Goal: Information Seeking & Learning: Learn about a topic

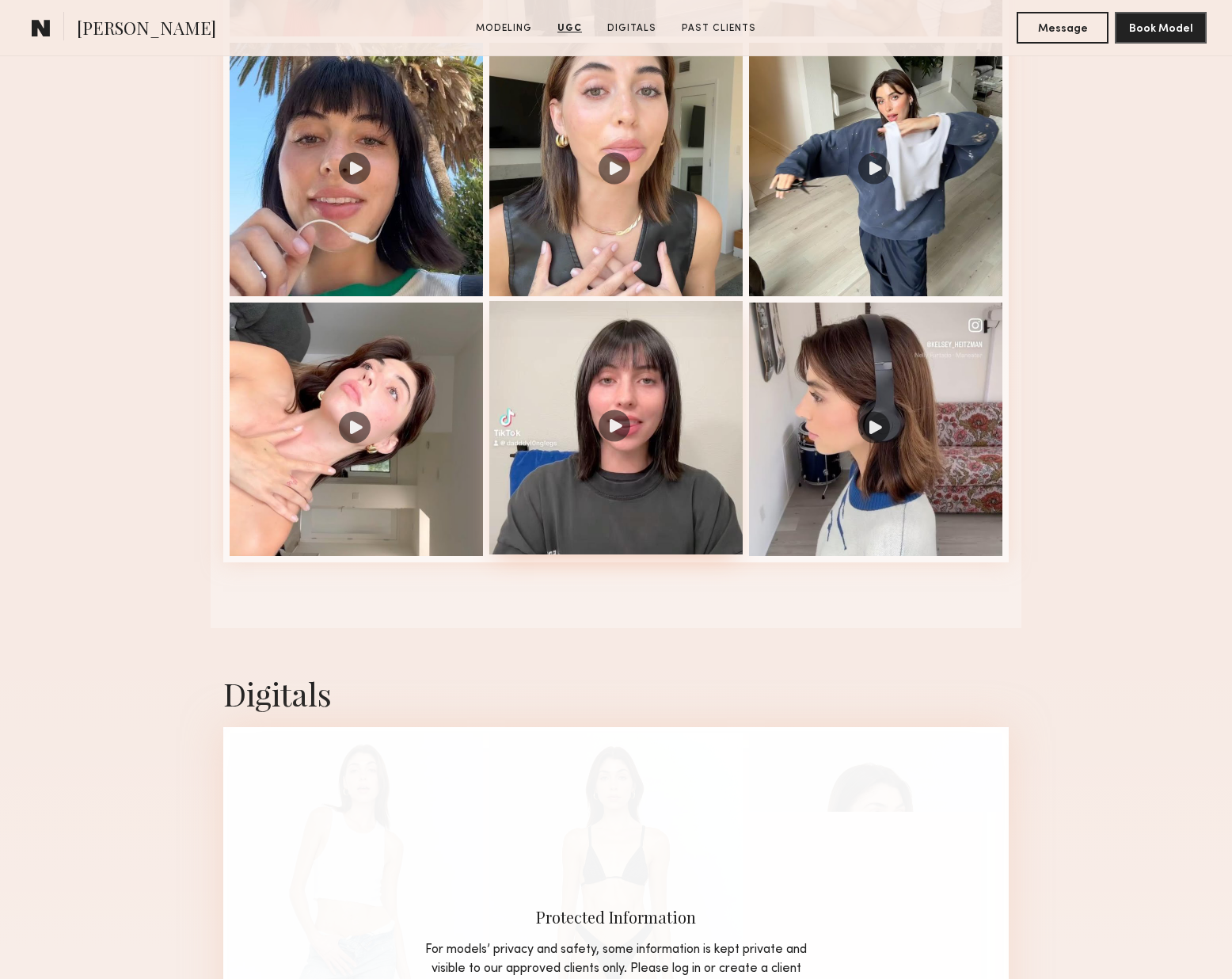
scroll to position [1902, 0]
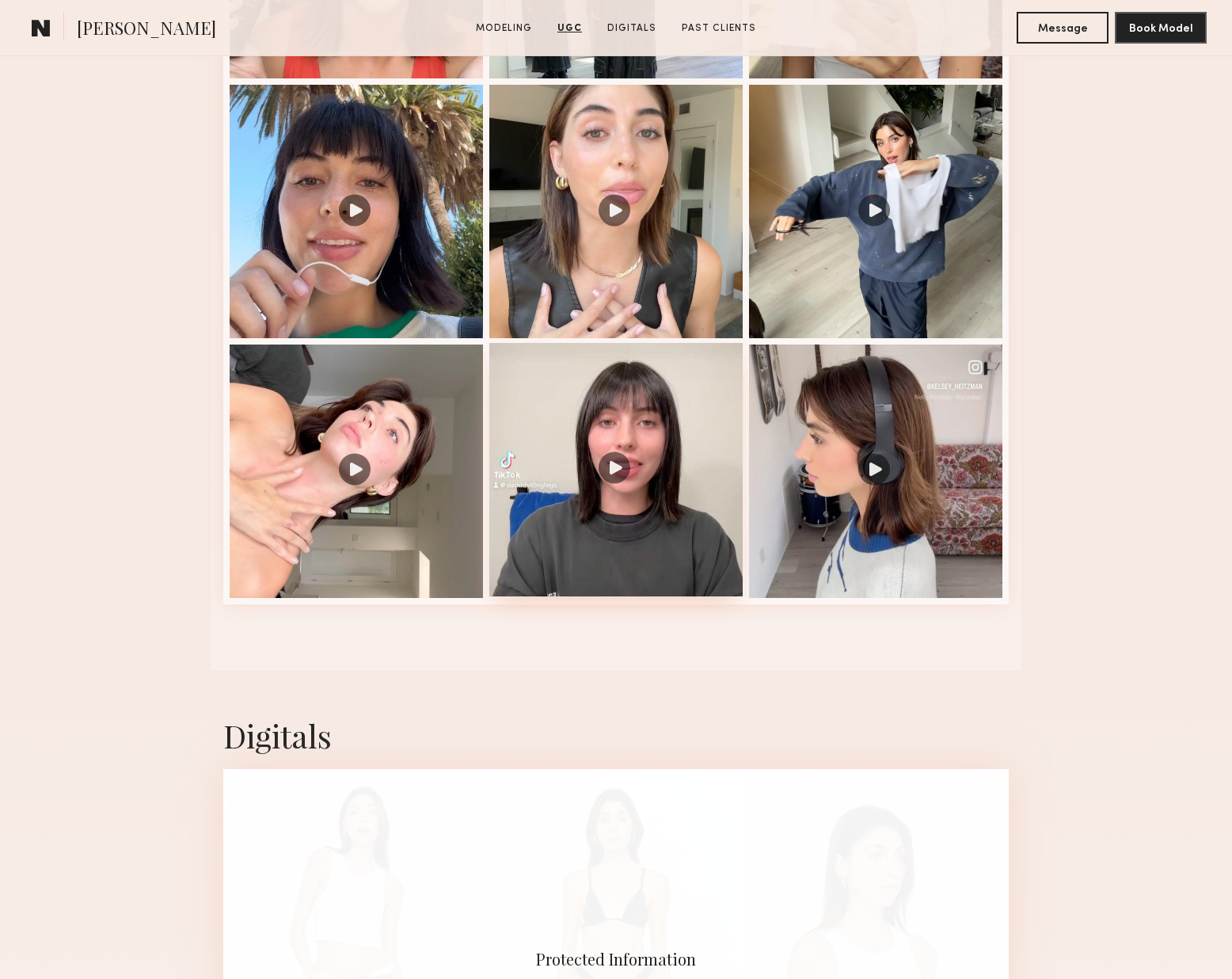
click at [687, 417] on div at bounding box center [616, 469] width 253 height 254
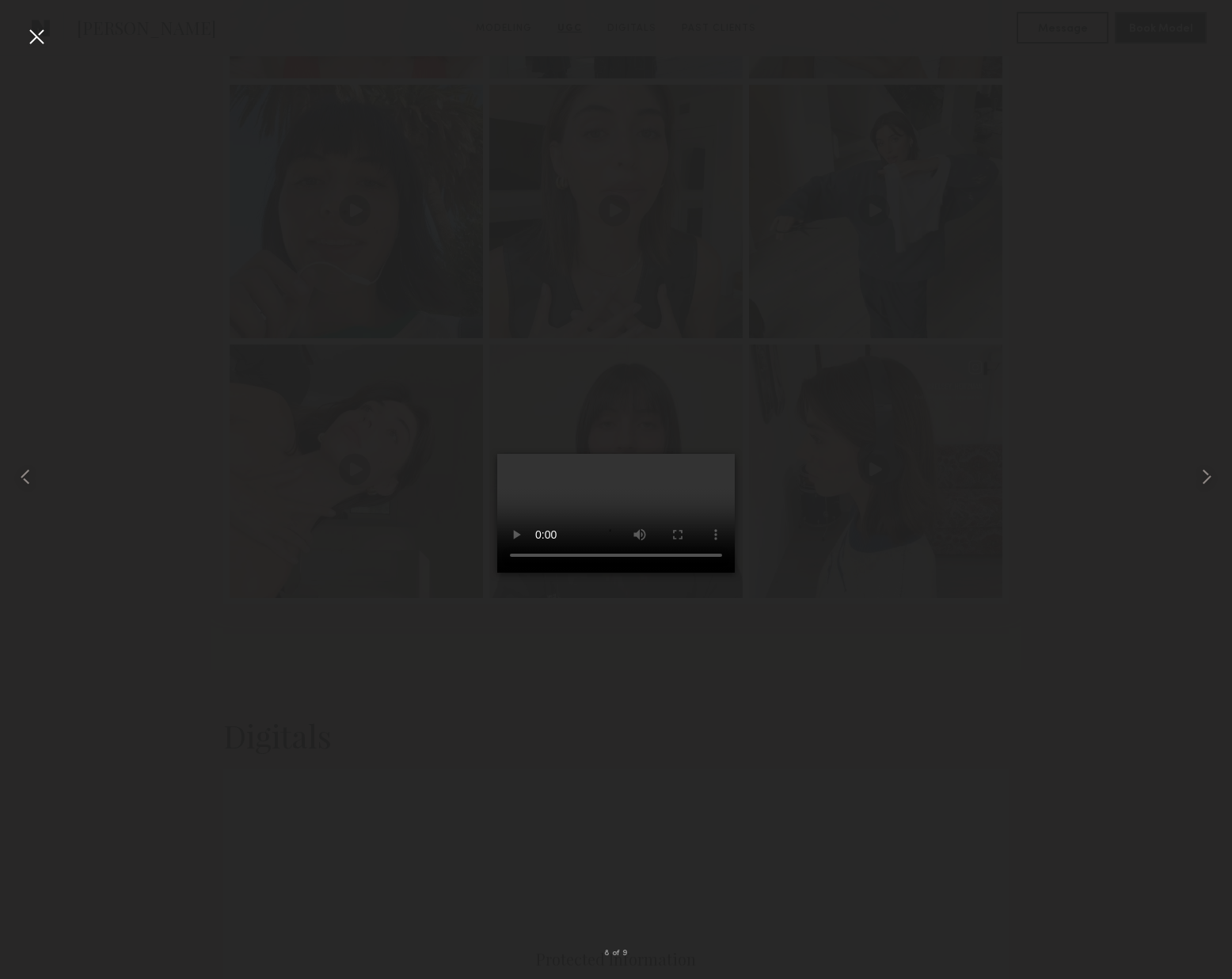
click at [1084, 281] on div at bounding box center [616, 477] width 1232 height 904
click at [32, 37] on div at bounding box center [37, 37] width 26 height 26
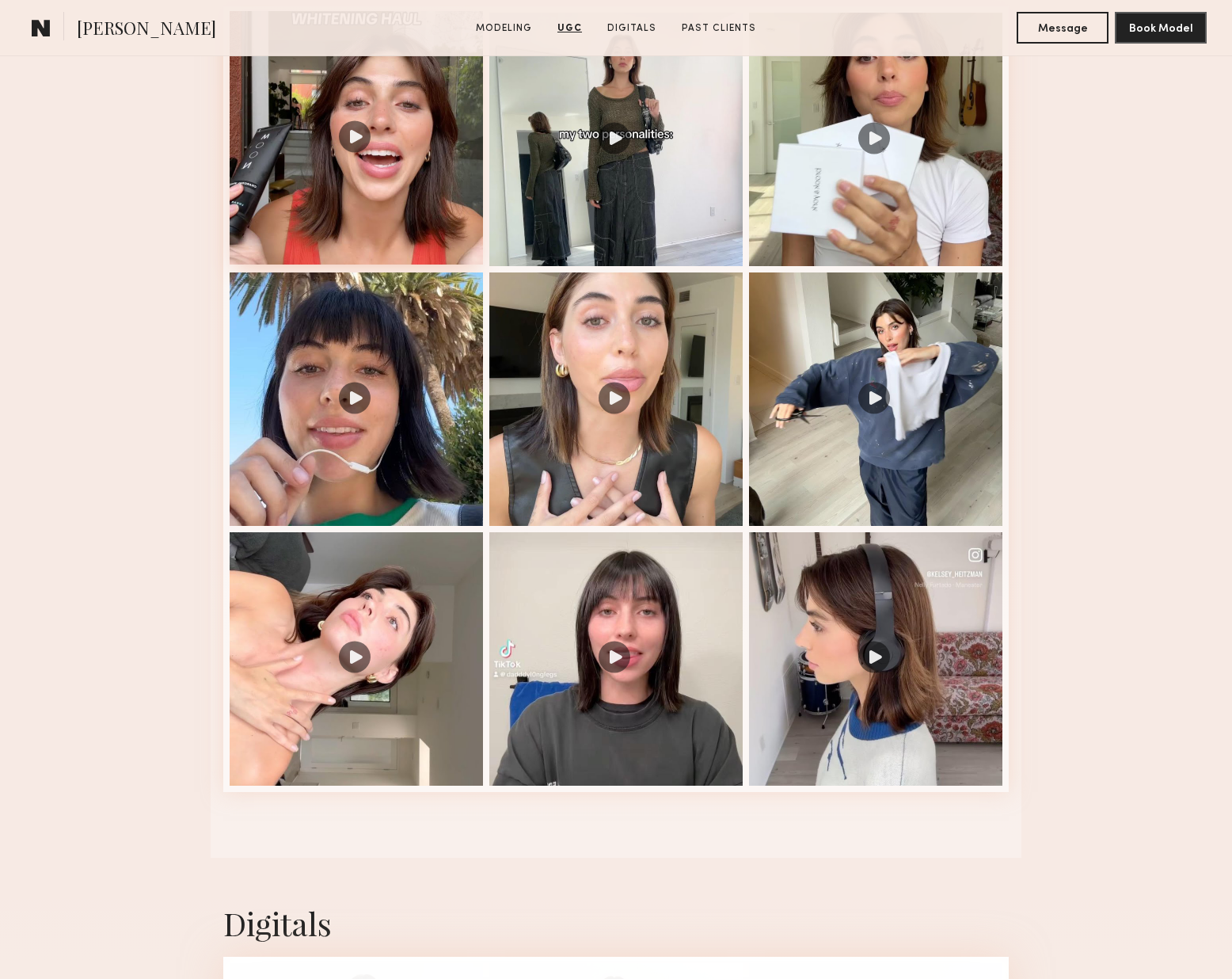
scroll to position [1375, 0]
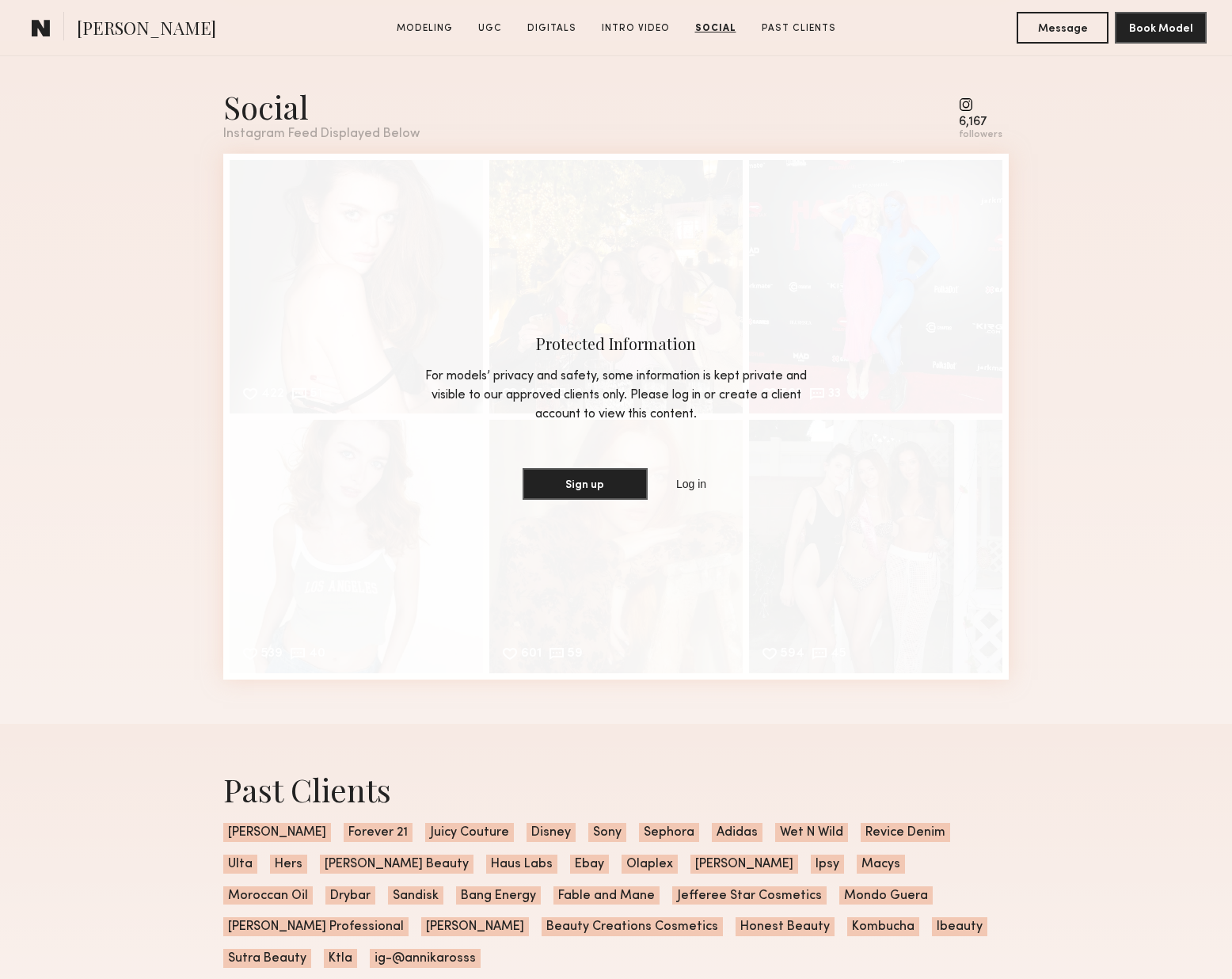
scroll to position [5056, 0]
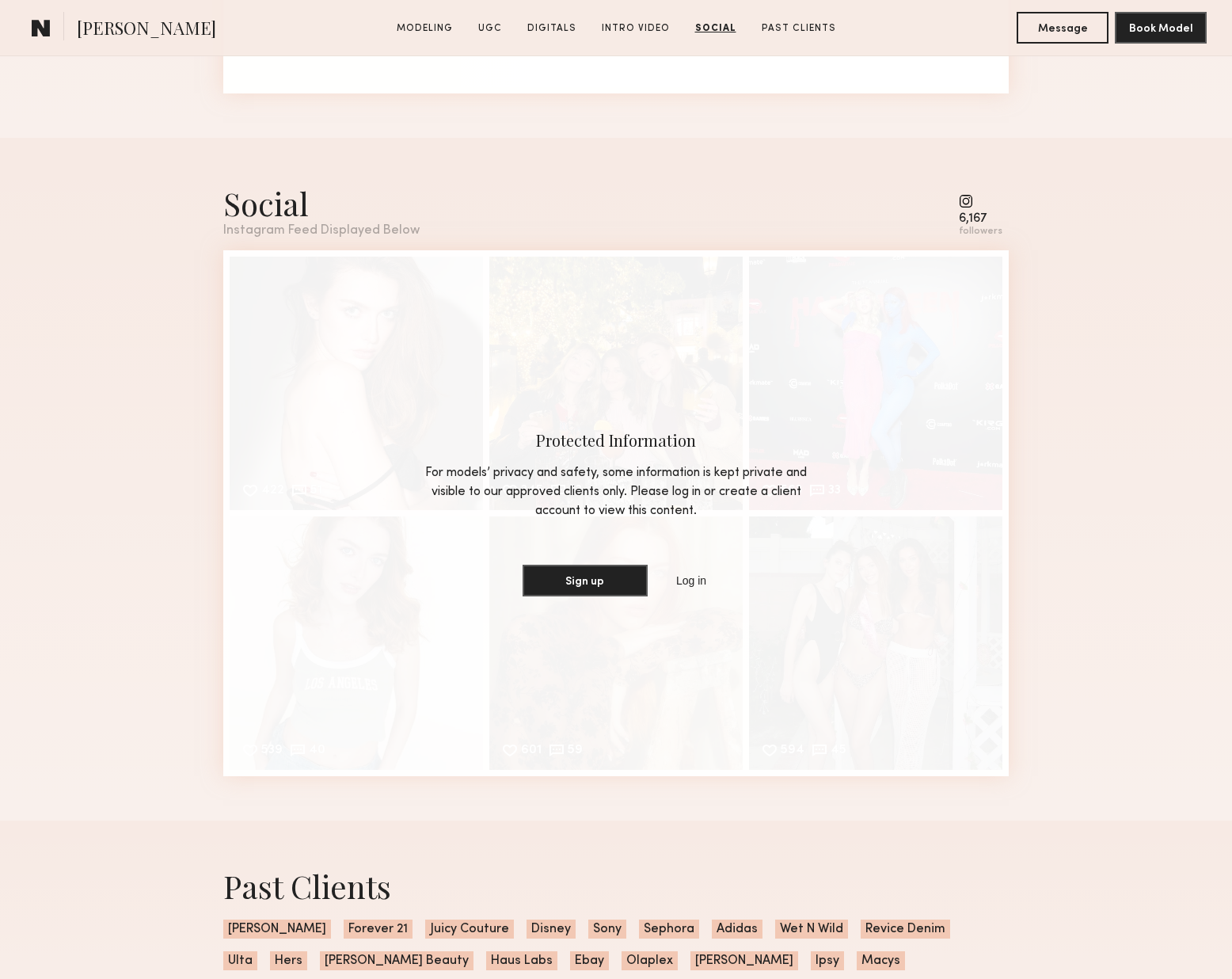
click at [971, 201] on common-icon at bounding box center [981, 201] width 43 height 14
click at [976, 202] on common-icon at bounding box center [981, 201] width 43 height 14
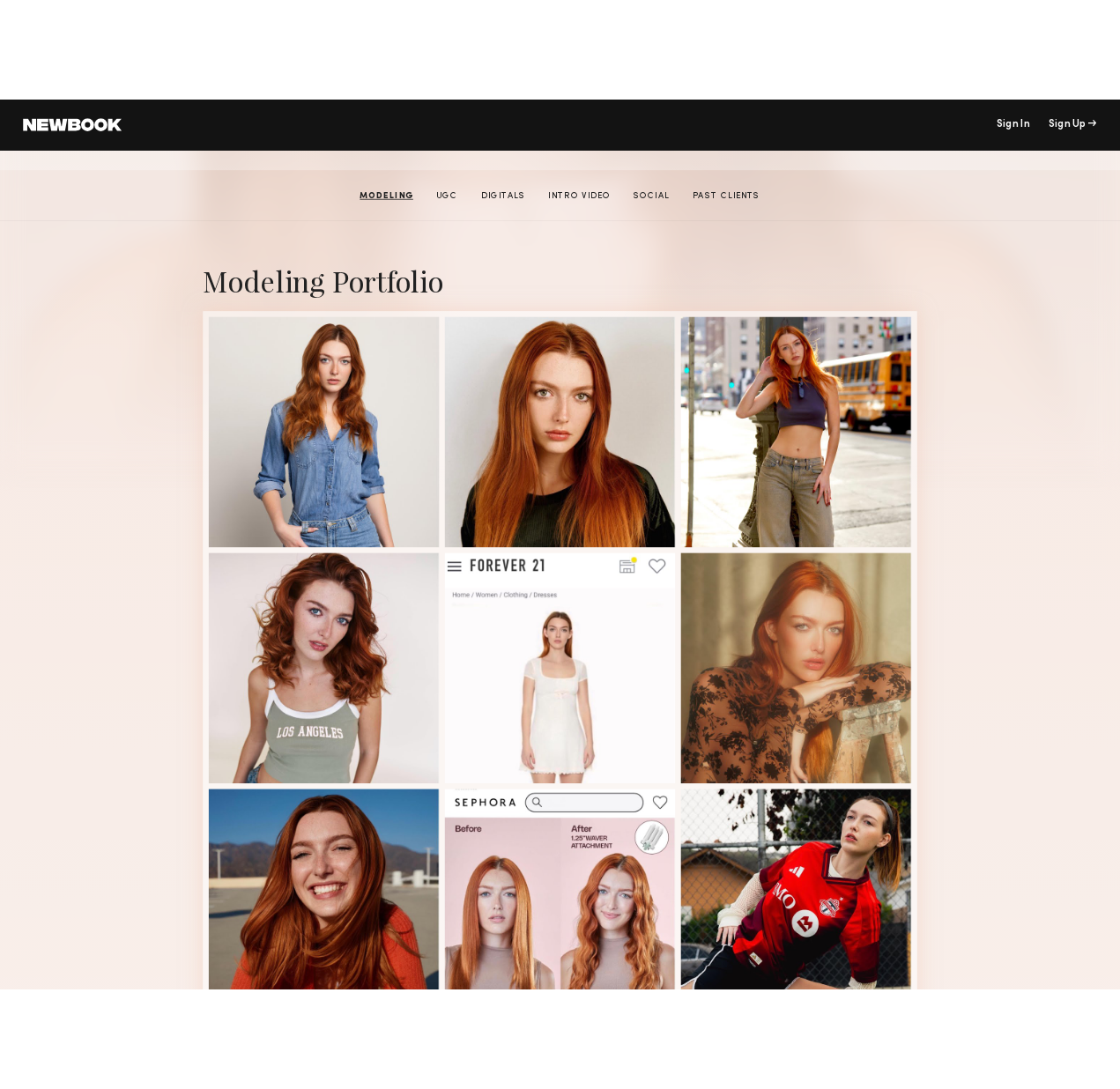
scroll to position [0, 0]
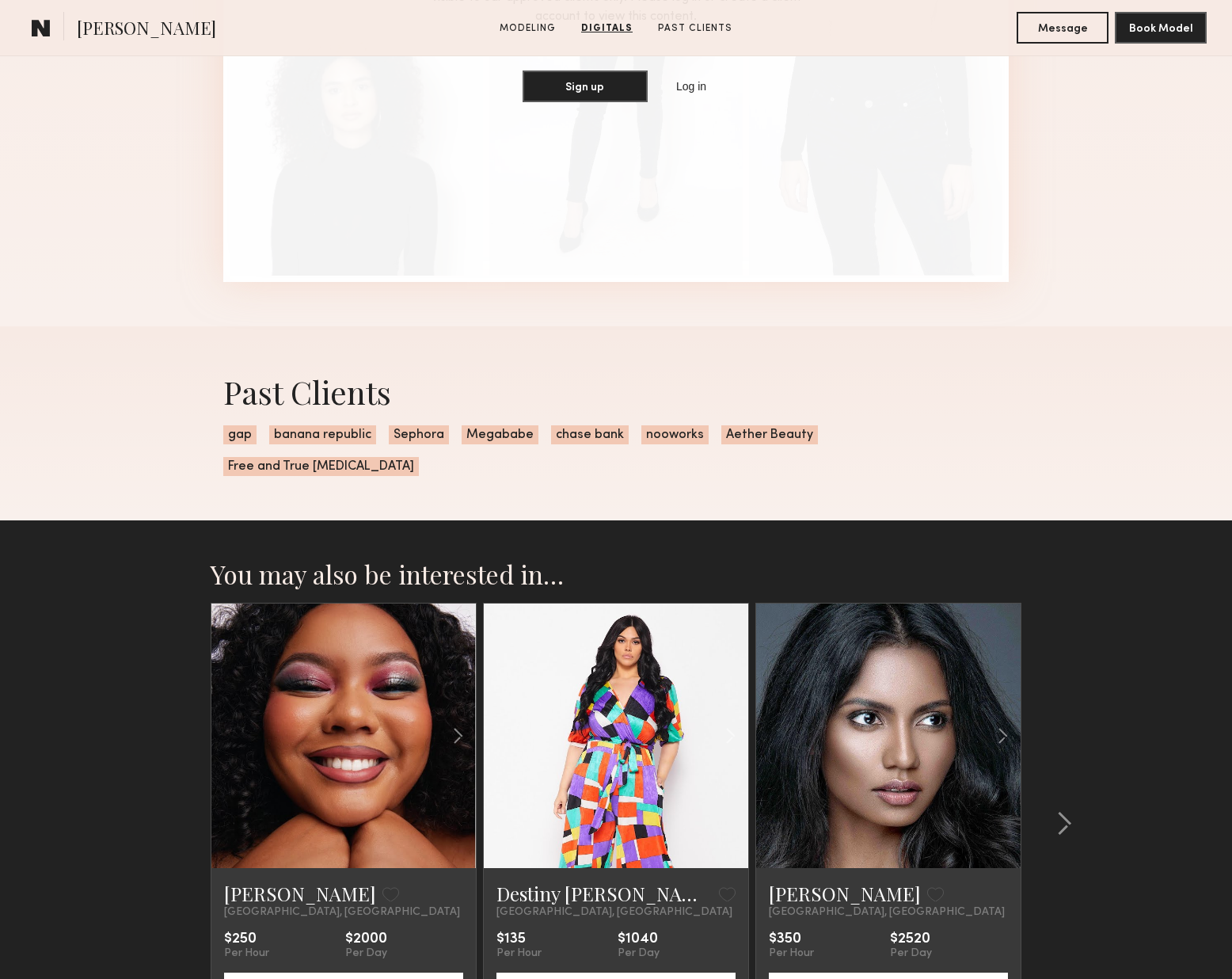
scroll to position [2090, 0]
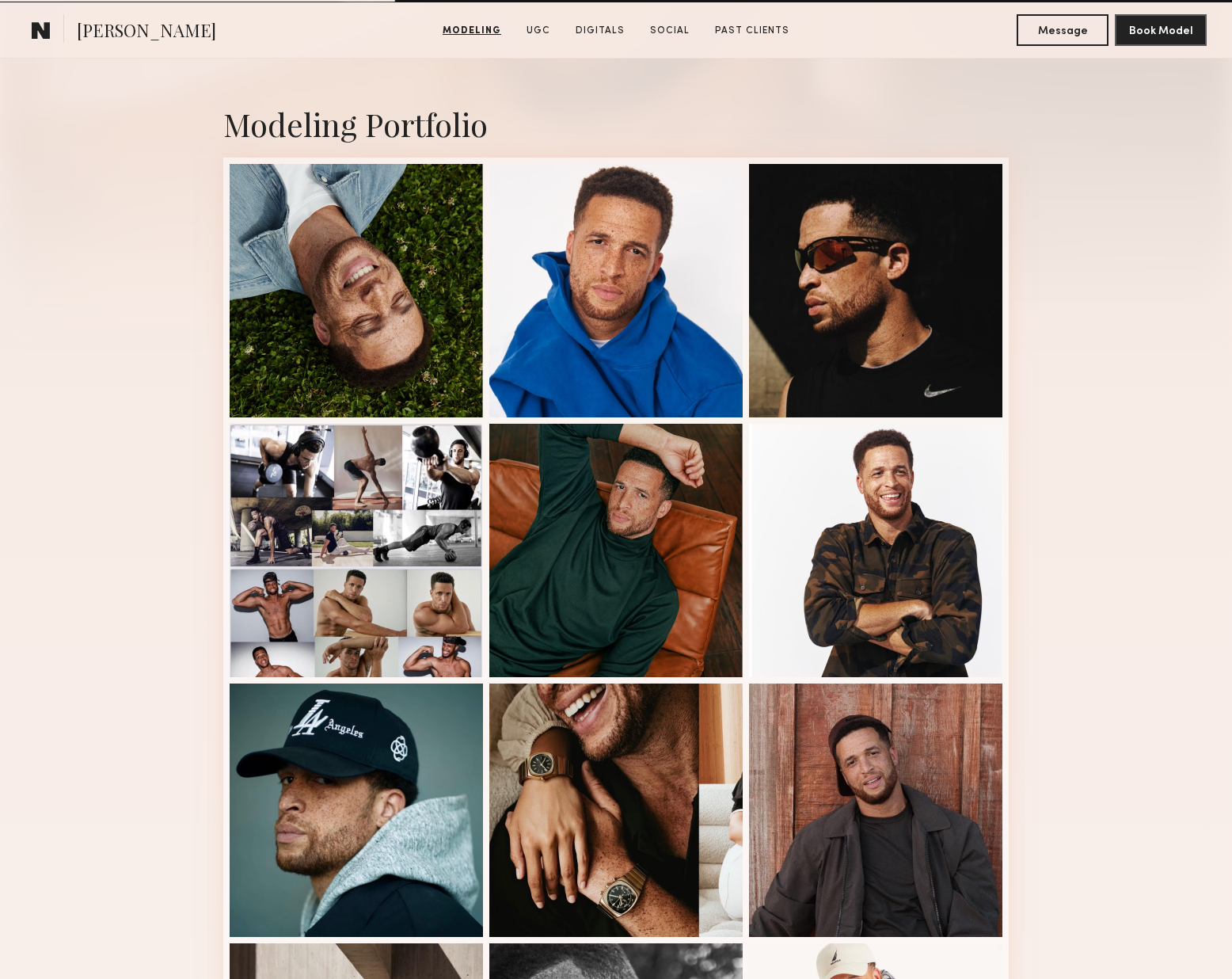
scroll to position [1014, 0]
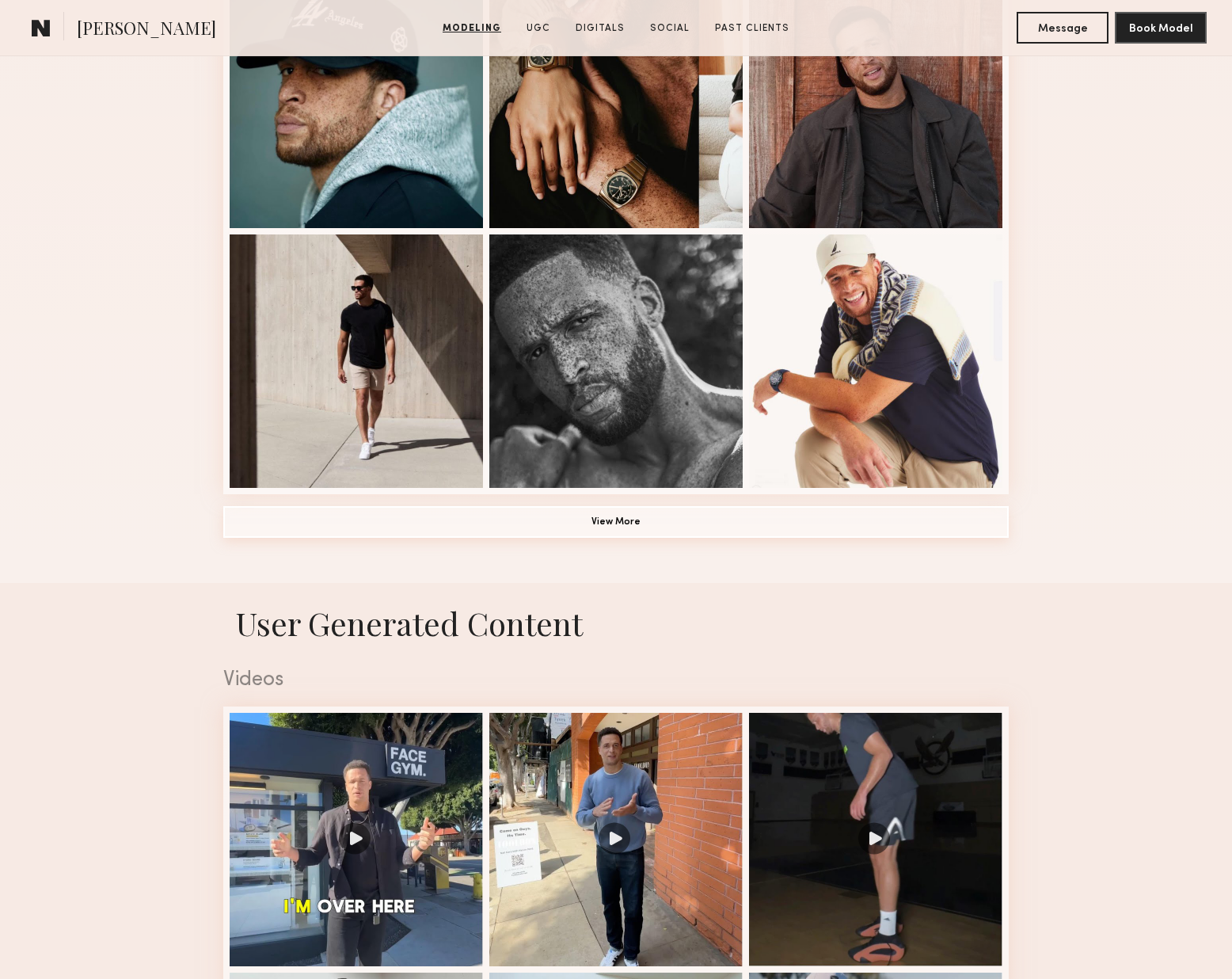
click at [350, 522] on button "View More" at bounding box center [615, 522] width 785 height 31
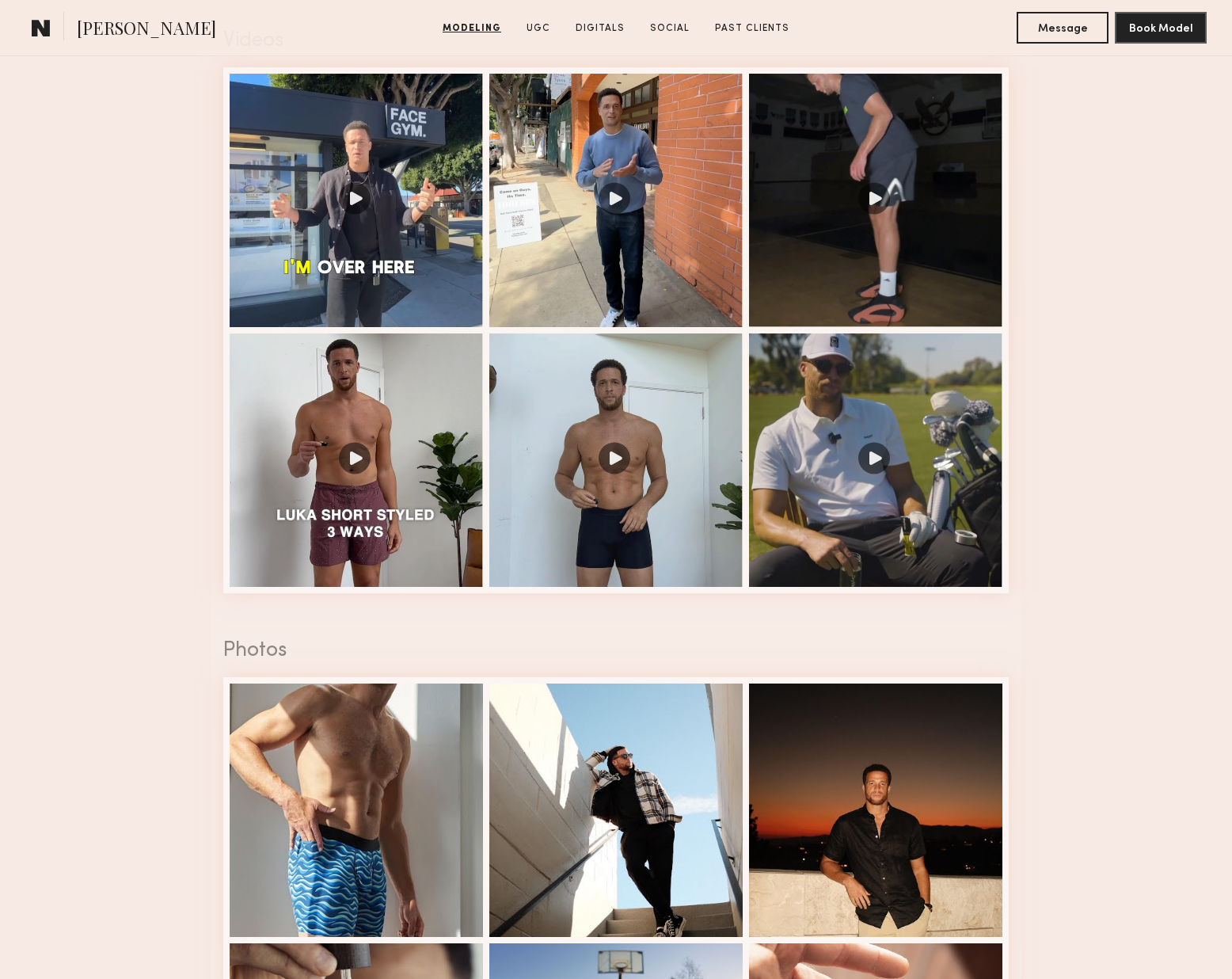
scroll to position [2651, 0]
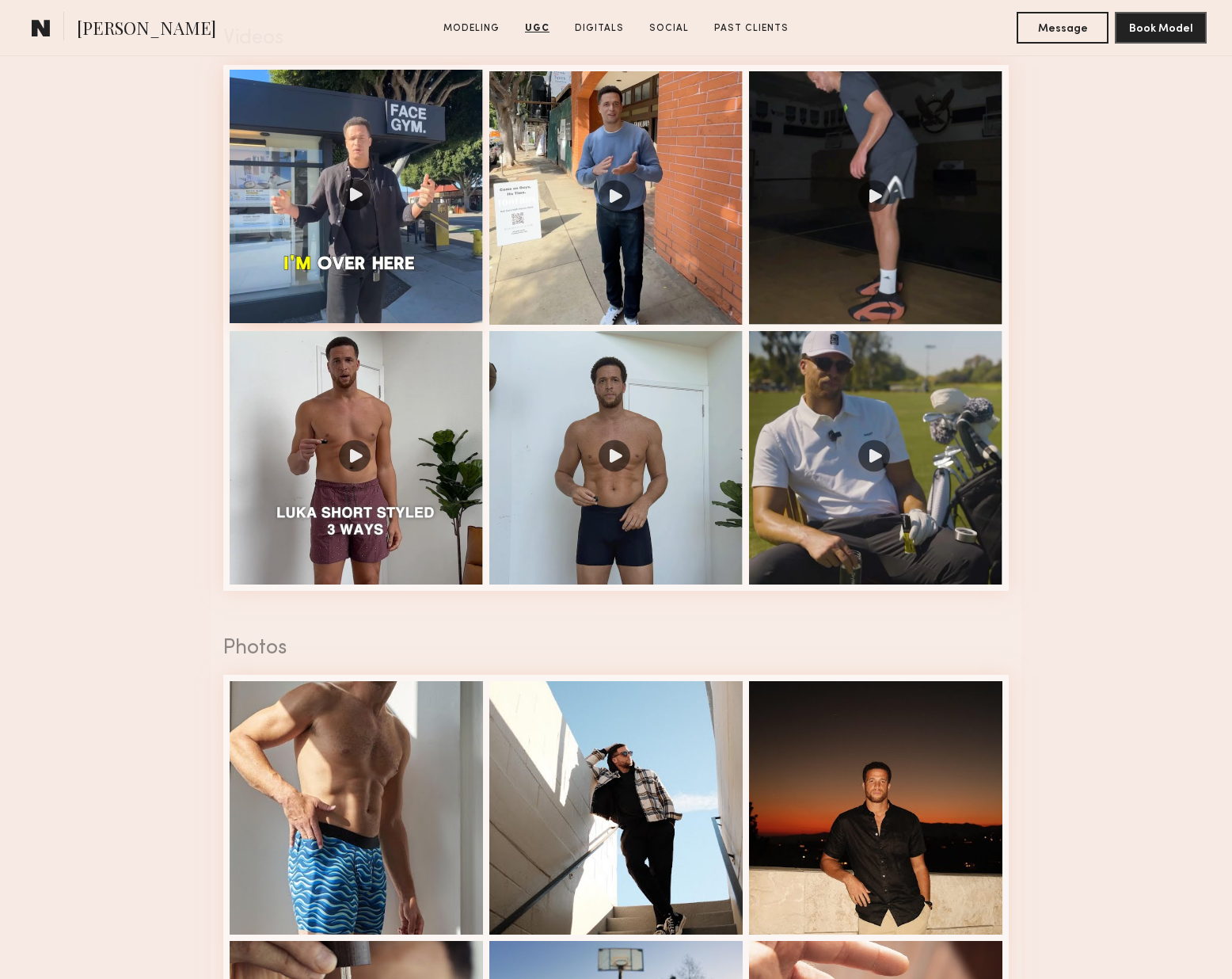
click at [365, 186] on div at bounding box center [356, 197] width 253 height 254
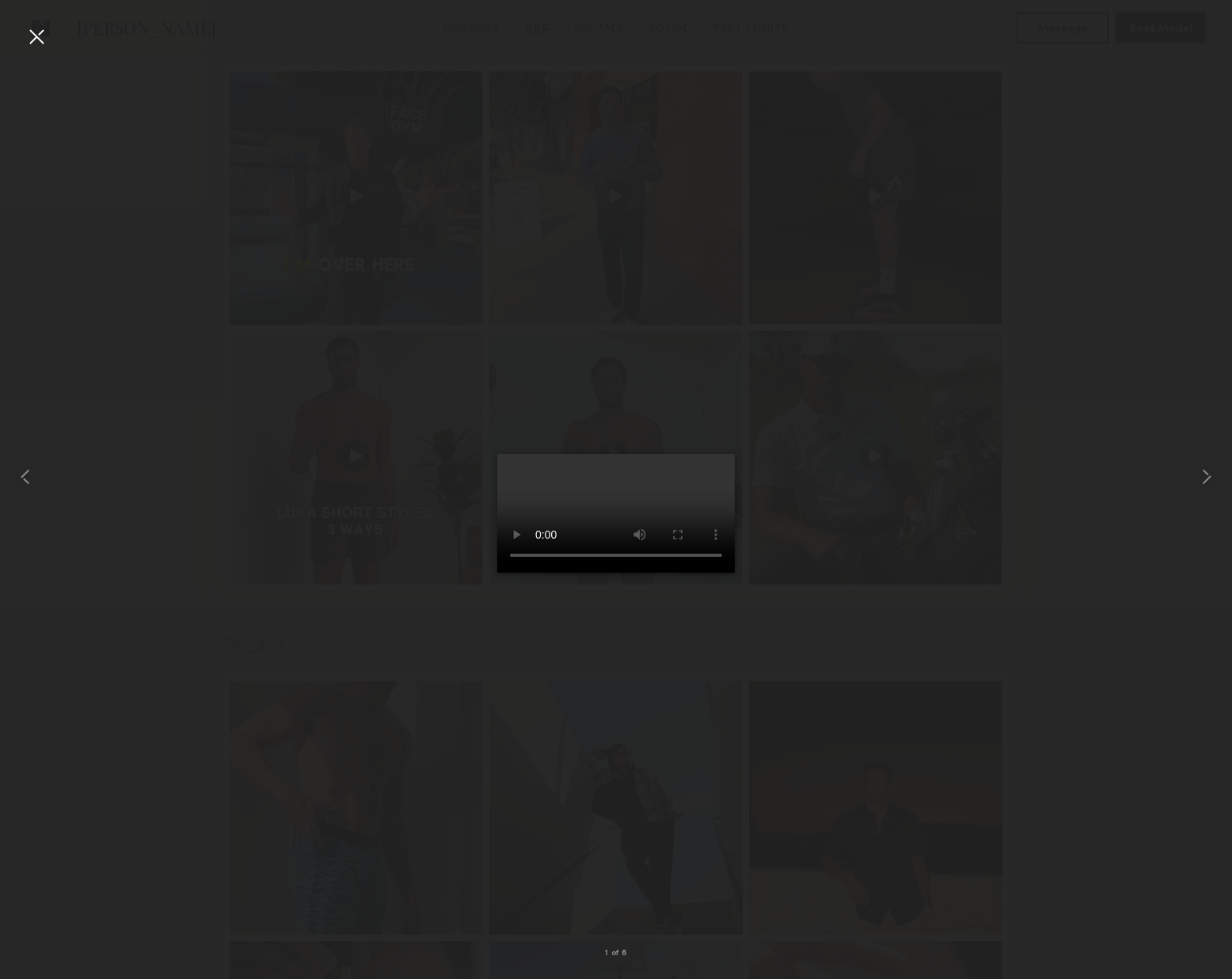
click at [991, 583] on div at bounding box center [616, 477] width 1232 height 904
click at [35, 34] on div at bounding box center [37, 37] width 26 height 26
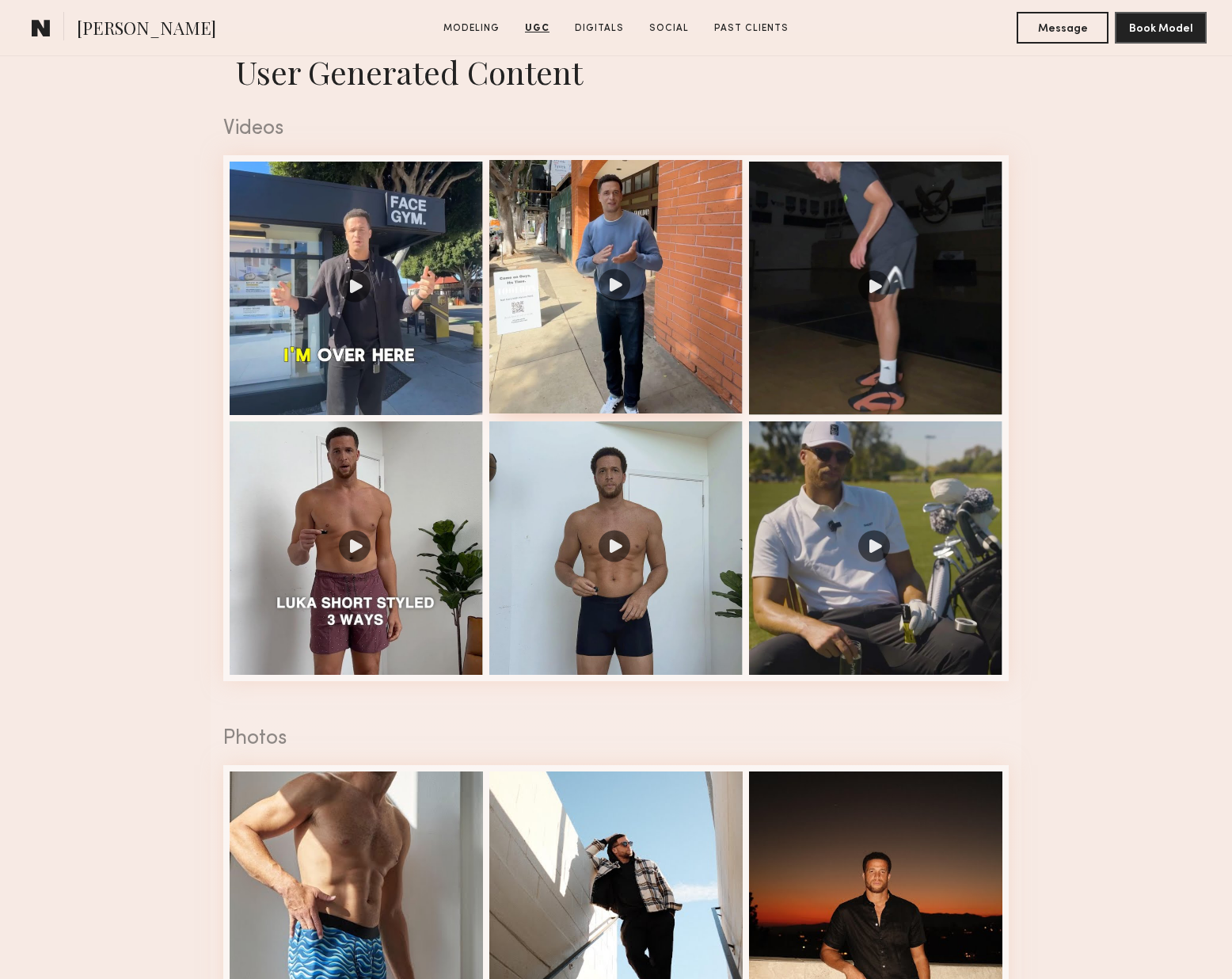
scroll to position [2386, 0]
